Goal: Information Seeking & Learning: Learn about a topic

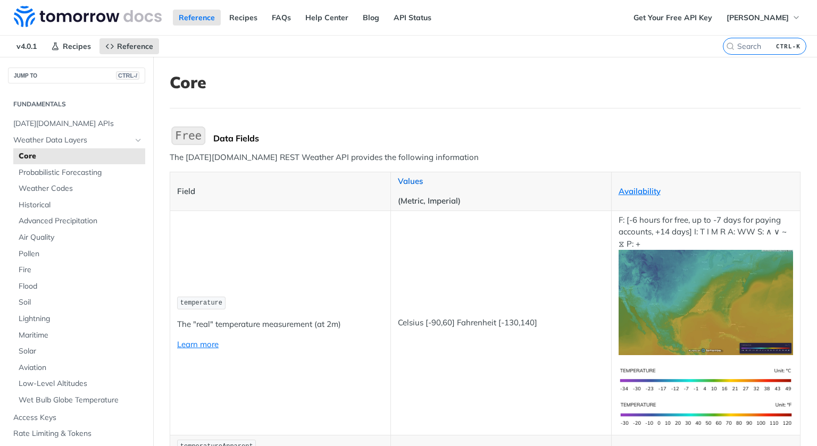
click at [412, 182] on link "Values" at bounding box center [410, 181] width 25 height 10
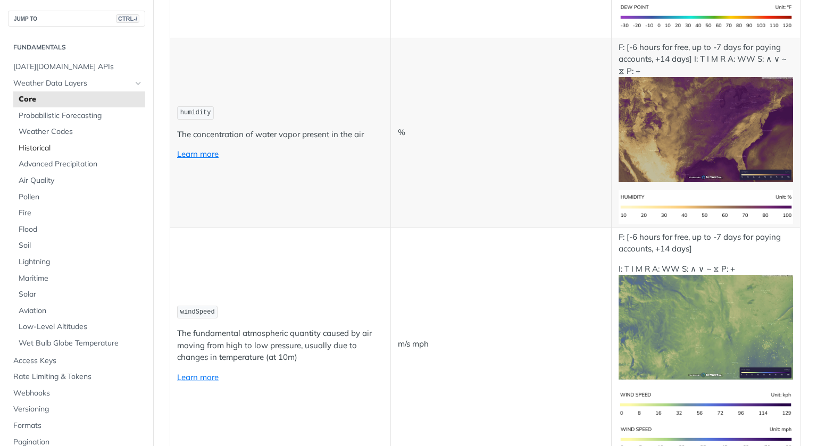
scroll to position [725, 0]
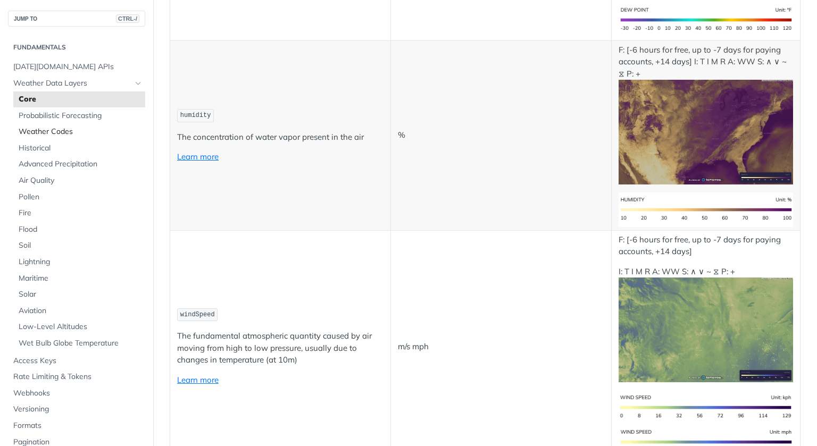
click at [64, 129] on span "Weather Codes" at bounding box center [81, 132] width 124 height 11
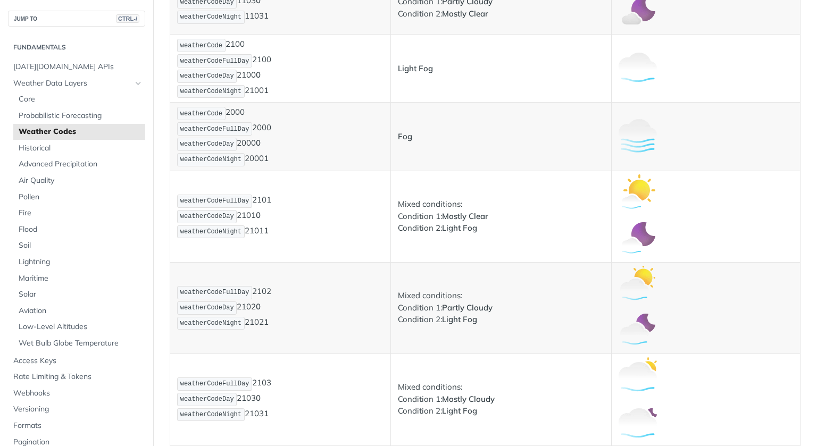
scroll to position [654, 0]
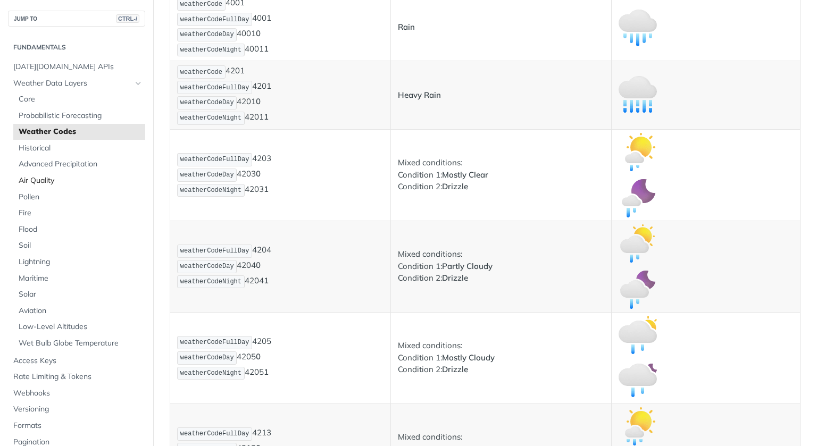
click at [49, 181] on span "Air Quality" at bounding box center [81, 180] width 124 height 11
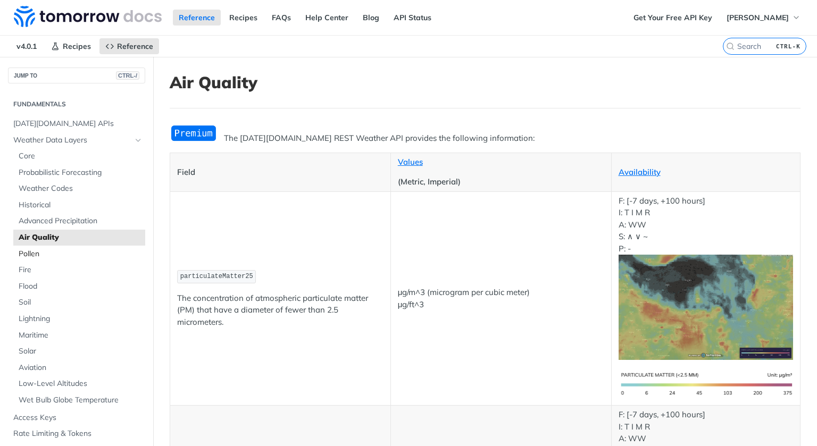
click at [36, 256] on span "Pollen" at bounding box center [81, 254] width 124 height 11
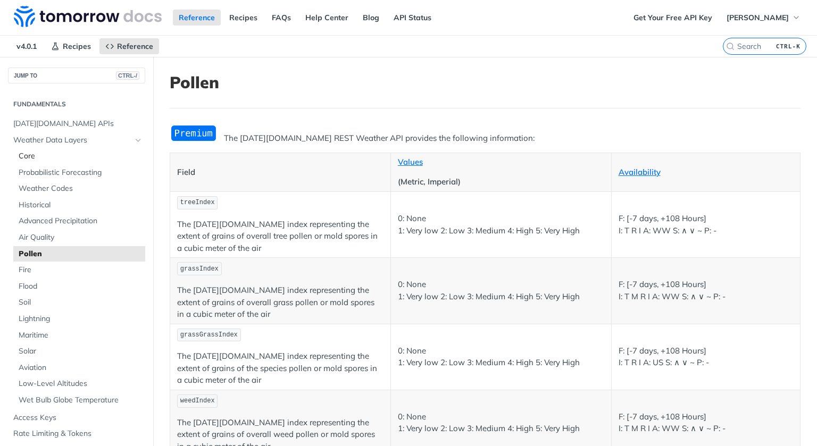
click at [23, 156] on span "Core" at bounding box center [81, 156] width 124 height 11
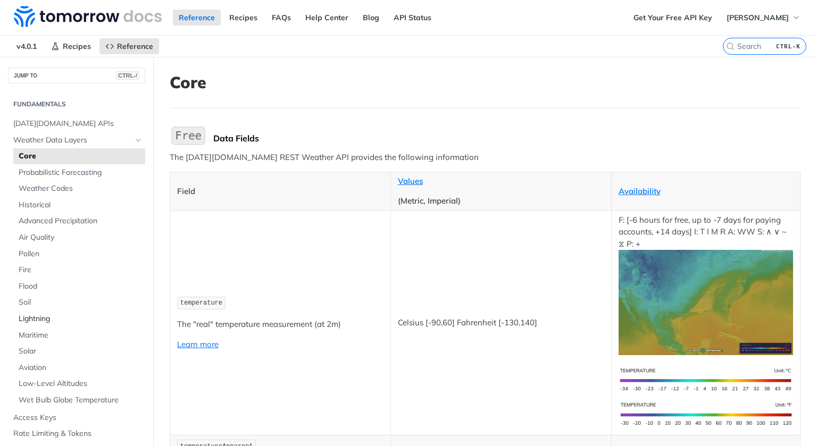
click at [47, 314] on span "Lightning" at bounding box center [81, 319] width 124 height 11
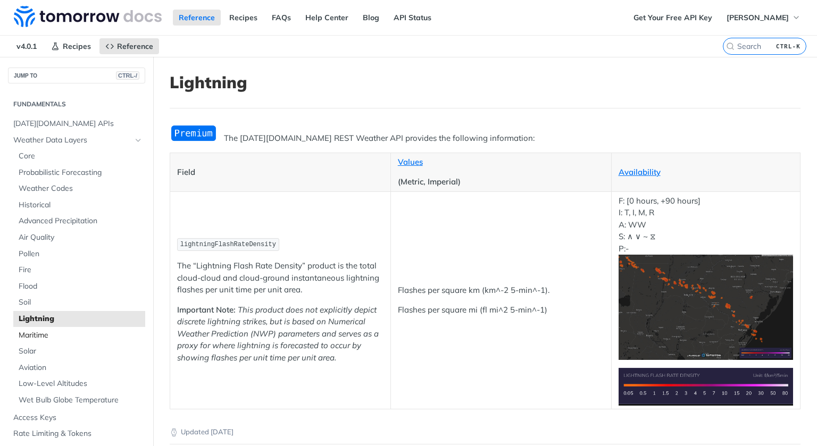
click at [33, 336] on span "Maritime" at bounding box center [81, 335] width 124 height 11
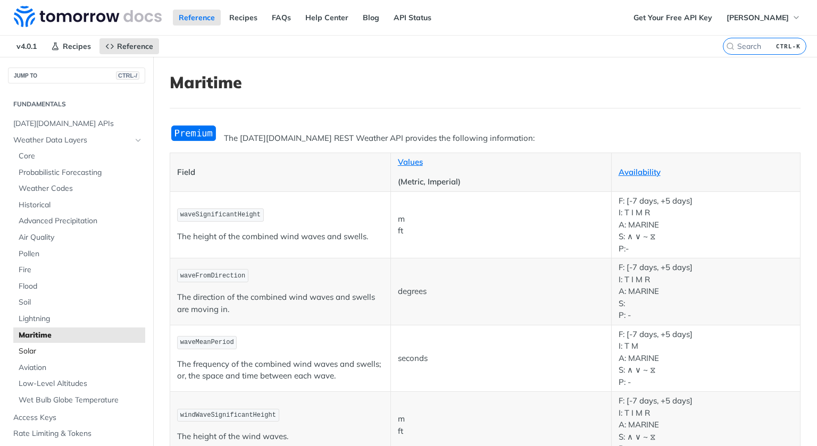
click at [33, 354] on span "Solar" at bounding box center [81, 351] width 124 height 11
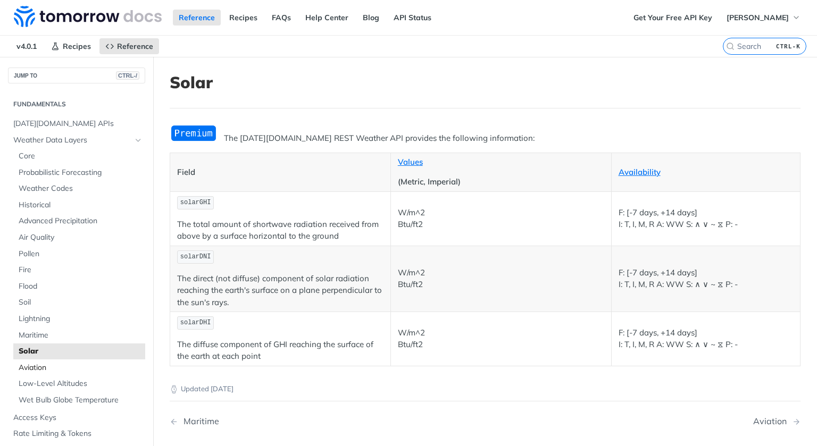
click at [38, 366] on span "Aviation" at bounding box center [81, 368] width 124 height 11
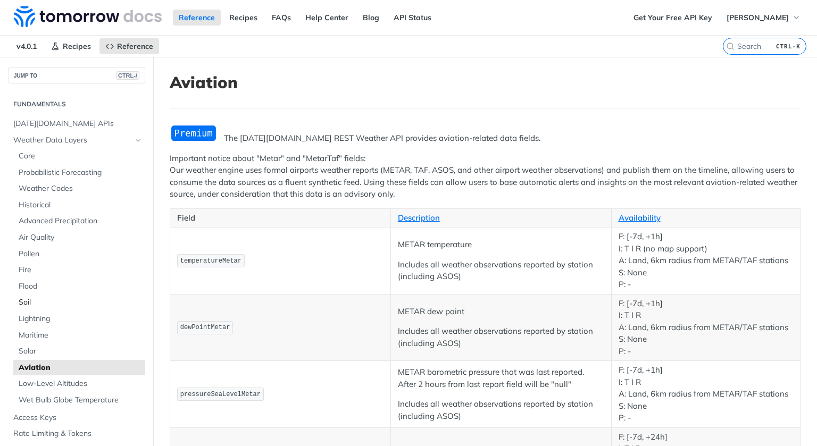
click at [32, 303] on span "Soil" at bounding box center [81, 302] width 124 height 11
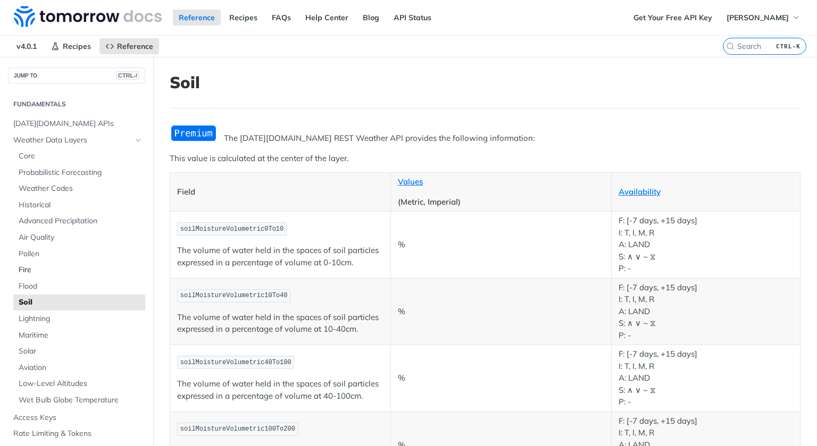
click at [42, 266] on span "Fire" at bounding box center [81, 270] width 124 height 11
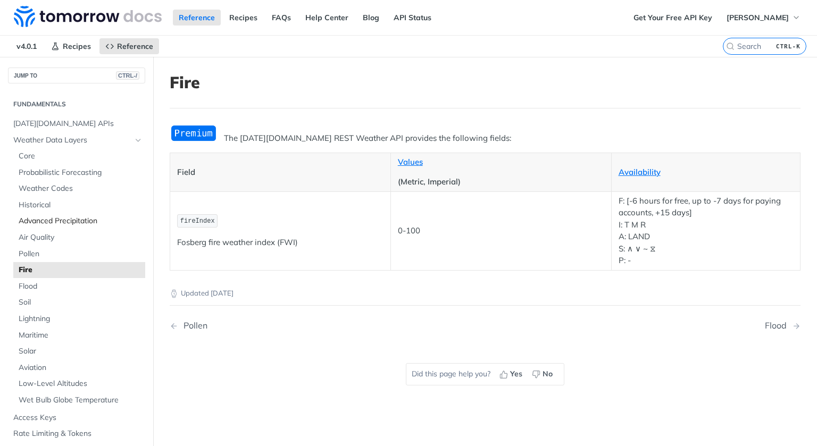
click at [47, 223] on span "Advanced Precipitation" at bounding box center [81, 221] width 124 height 11
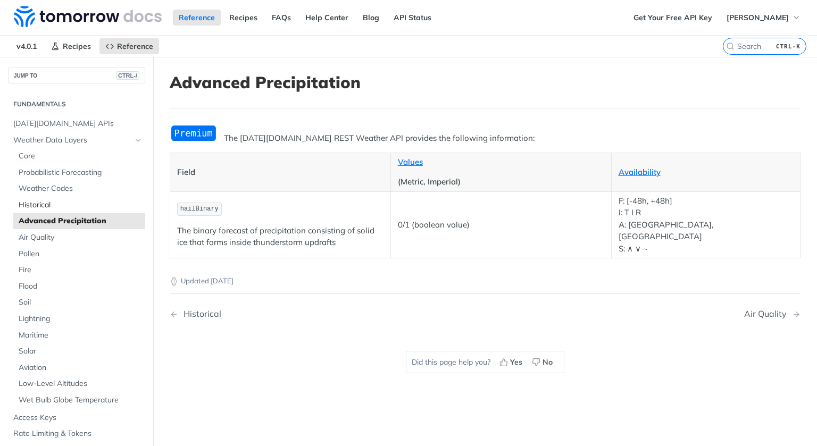
click at [42, 202] on span "Historical" at bounding box center [81, 205] width 124 height 11
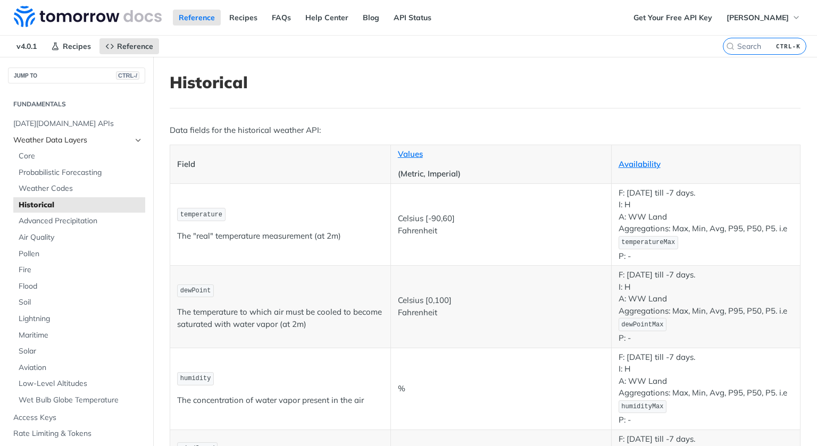
click at [51, 140] on span "Weather Data Layers" at bounding box center [72, 140] width 118 height 11
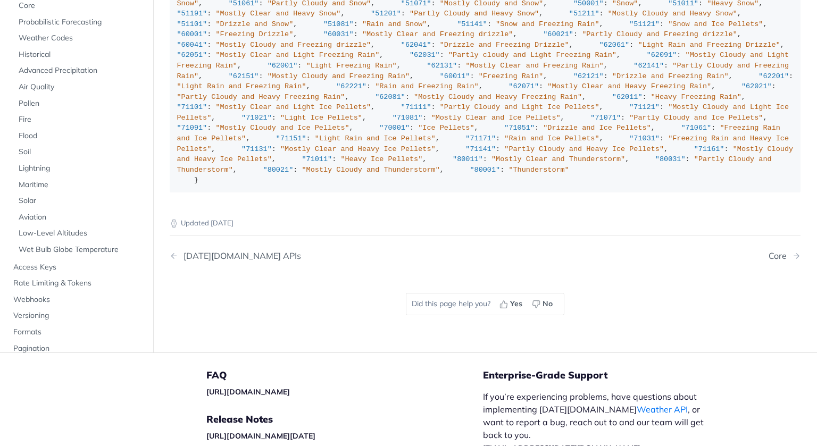
scroll to position [1283, 0]
